Goal: Information Seeking & Learning: Learn about a topic

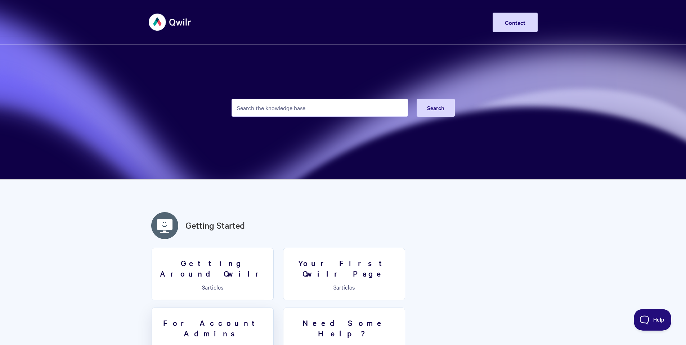
click at [269, 343] on p "3 articles" at bounding box center [212, 346] width 113 height 6
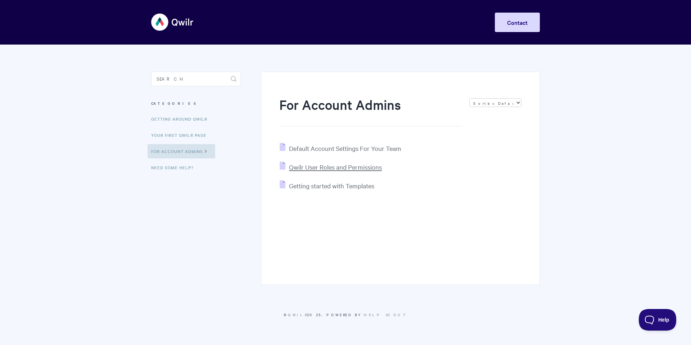
click at [315, 166] on span "Qwilr User Roles and Permissions" at bounding box center [335, 167] width 93 height 8
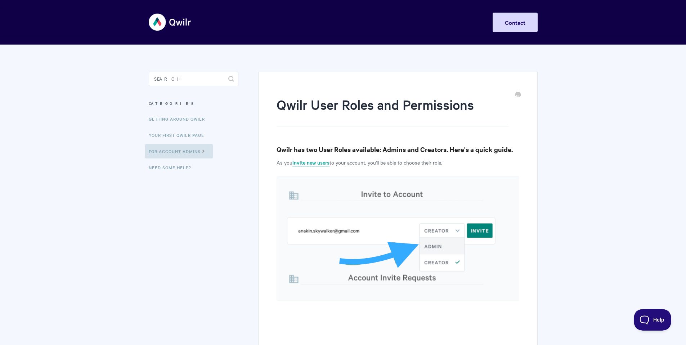
click at [173, 25] on img at bounding box center [170, 22] width 43 height 27
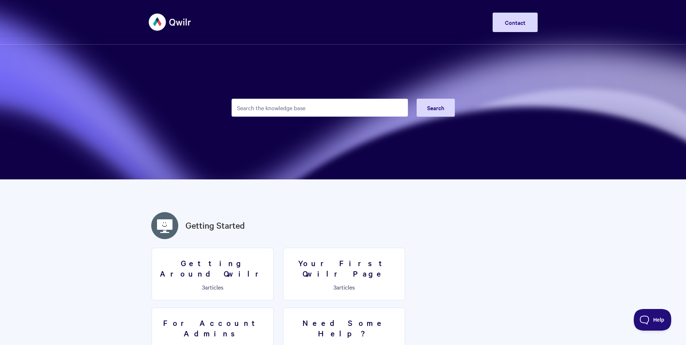
click at [178, 23] on img at bounding box center [170, 22] width 43 height 27
